Goal: Information Seeking & Learning: Understand process/instructions

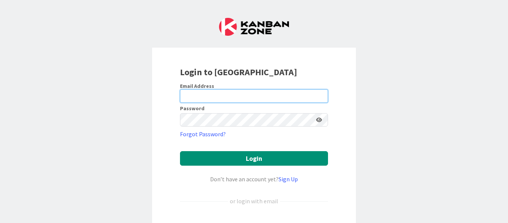
click at [195, 99] on input "email" at bounding box center [254, 95] width 148 height 13
paste input "yoom.nogami@gmail.com"
type input "yoom.nogami@gmail.com"
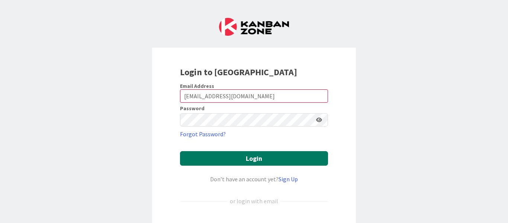
click at [204, 155] on button "Login" at bounding box center [254, 158] width 148 height 15
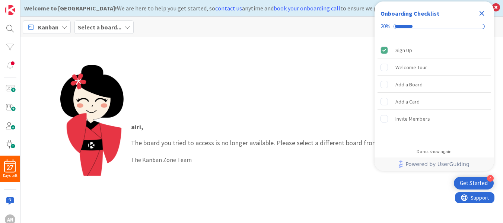
click at [483, 12] on icon "Close Checklist" at bounding box center [481, 13] width 5 height 5
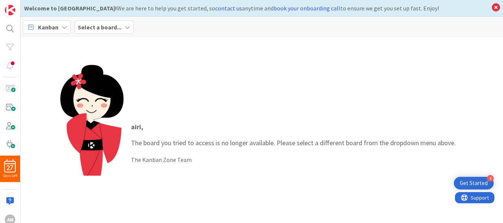
click at [50, 28] on span "Kanban" at bounding box center [48, 27] width 20 height 9
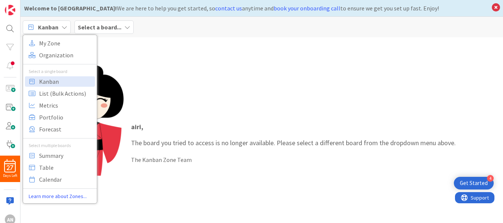
click at [125, 24] on icon at bounding box center [127, 27] width 6 height 6
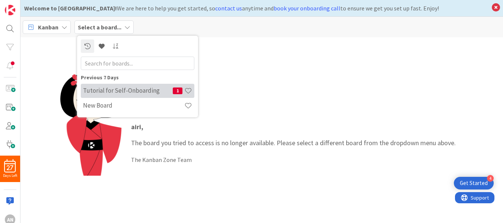
click at [126, 92] on h4 "Tutorial for Self-Onboarding" at bounding box center [128, 90] width 90 height 7
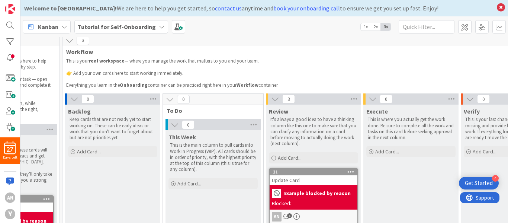
scroll to position [0, 65]
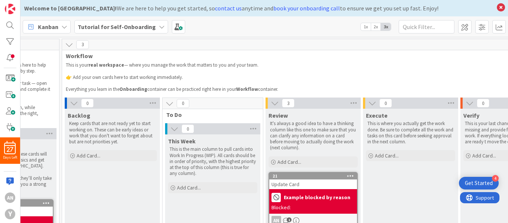
click at [203, 28] on div "Kanban Tutorial for Self-Onboarding 1x 2x 3x" at bounding box center [264, 26] width 488 height 20
click at [10, 129] on span at bounding box center [10, 127] width 15 height 13
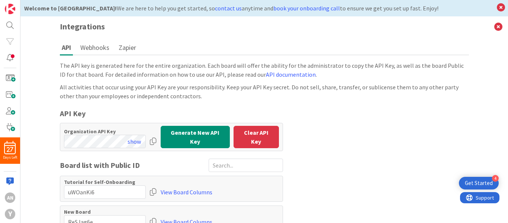
scroll to position [6, 0]
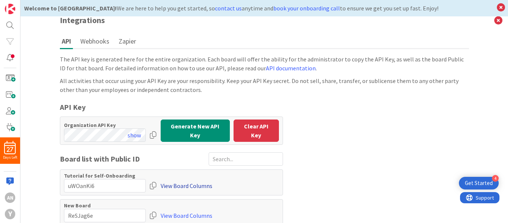
click at [178, 182] on link "View Board Columns" at bounding box center [187, 185] width 52 height 13
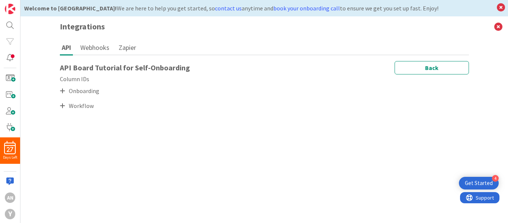
click at [60, 90] on icon at bounding box center [62, 91] width 5 height 6
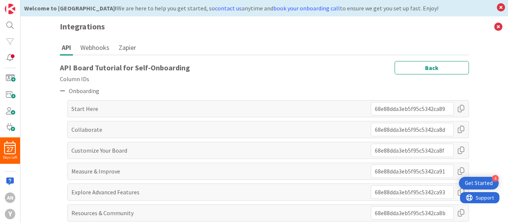
click at [458, 129] on div at bounding box center [461, 129] width 7 height 13
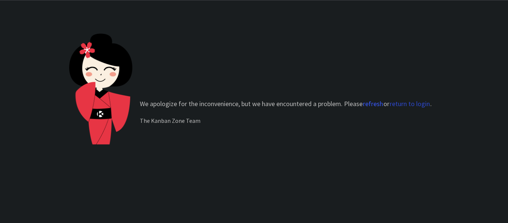
click at [417, 103] on button "return to login" at bounding box center [410, 103] width 41 height 7
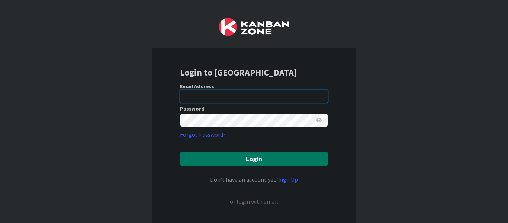
type input "[EMAIL_ADDRESS][DOMAIN_NAME]"
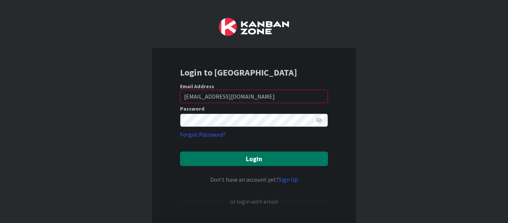
click at [260, 159] on button "Login" at bounding box center [254, 158] width 148 height 15
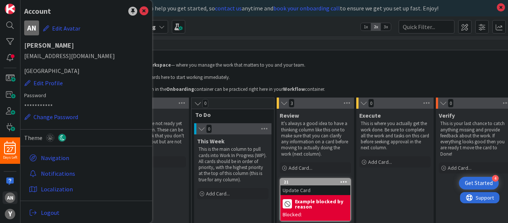
click at [159, 26] on icon at bounding box center [162, 27] width 6 height 6
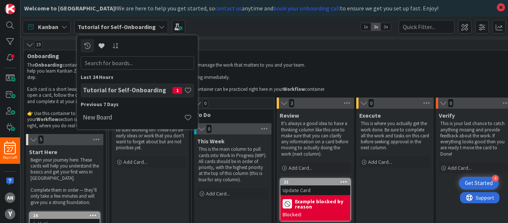
click at [127, 89] on h4 "Tutorial for Self-Onboarding" at bounding box center [128, 89] width 90 height 7
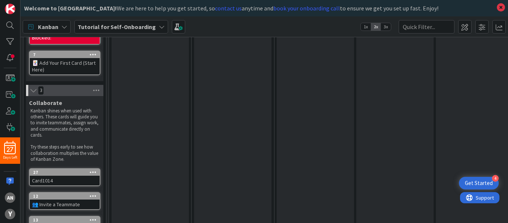
scroll to position [306, 0]
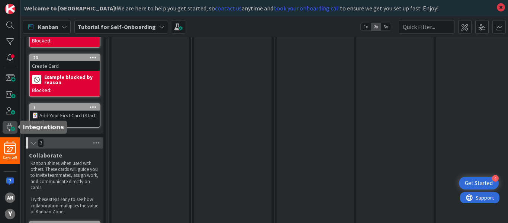
click at [8, 126] on span at bounding box center [10, 127] width 15 height 13
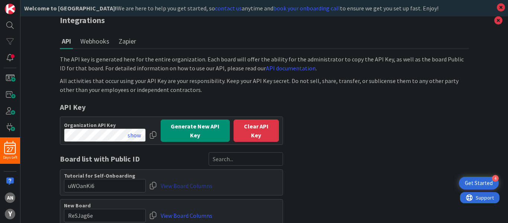
click at [186, 183] on link "View Board Columns" at bounding box center [187, 185] width 52 height 13
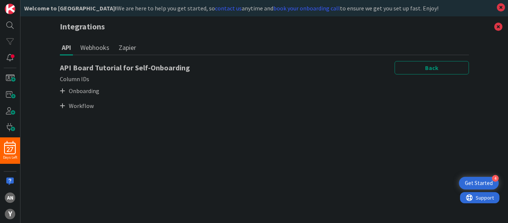
click at [63, 105] on icon at bounding box center [62, 106] width 5 height 6
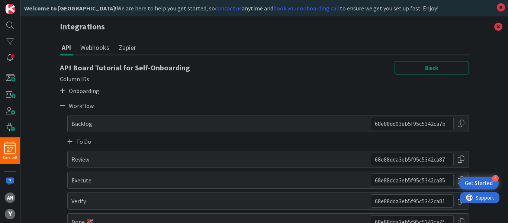
click at [151, 161] on div "Review" at bounding box center [268, 159] width 402 height 17
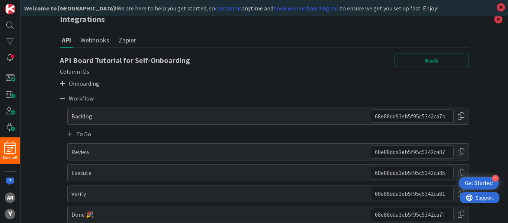
click at [458, 194] on div at bounding box center [461, 193] width 7 height 13
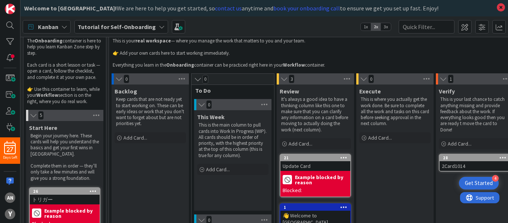
scroll to position [27, 0]
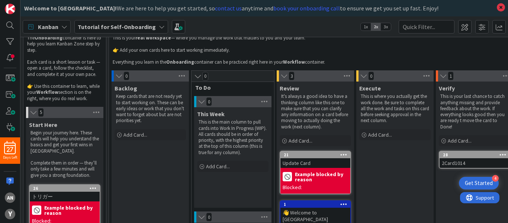
click at [207, 24] on div "Kanban Tutorial for Self-Onboarding 1x 2x 3x" at bounding box center [264, 26] width 488 height 20
click at [217, 25] on div "Kanban Tutorial for Self-Onboarding 1x 2x 3x" at bounding box center [264, 26] width 488 height 20
click at [9, 194] on div "an" at bounding box center [10, 197] width 10 height 10
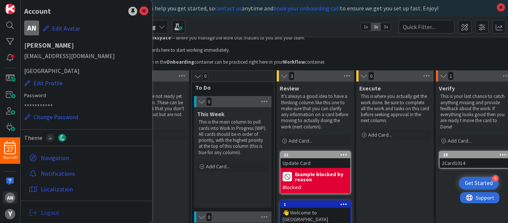
click at [51, 211] on span "Logout" at bounding box center [93, 212] width 105 height 9
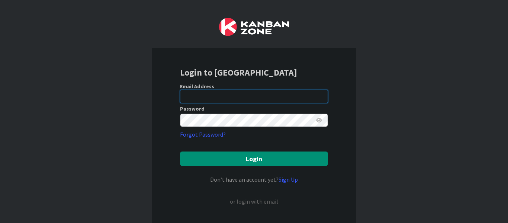
type input "[EMAIL_ADDRESS][DOMAIN_NAME]"
